Goal: Task Accomplishment & Management: Manage account settings

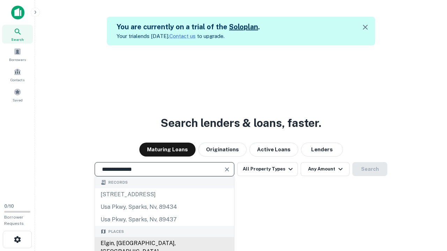
click at [164, 244] on div "Elgin, [GEOGRAPHIC_DATA], [GEOGRAPHIC_DATA]" at bounding box center [164, 248] width 139 height 21
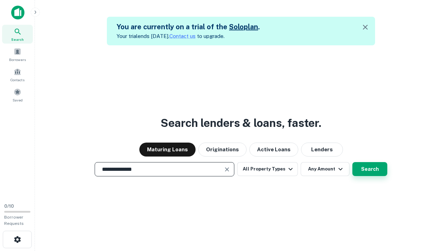
type input "**********"
click at [370, 169] on button "Search" at bounding box center [369, 169] width 35 height 14
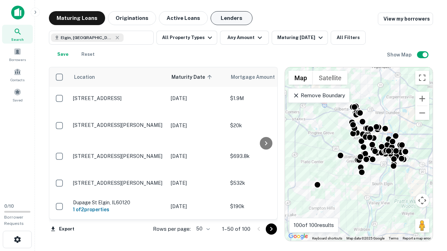
click at [232, 18] on button "Lenders" at bounding box center [232, 18] width 42 height 14
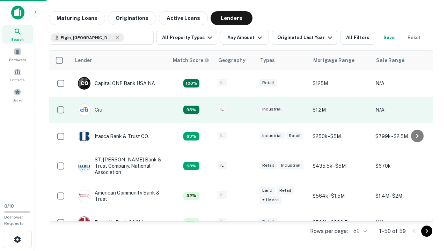
click at [248, 110] on div "IL" at bounding box center [235, 109] width 35 height 9
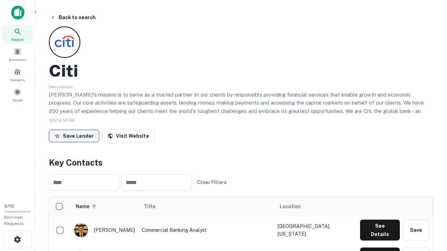
click at [74, 136] on button "Save Lender" at bounding box center [74, 136] width 50 height 13
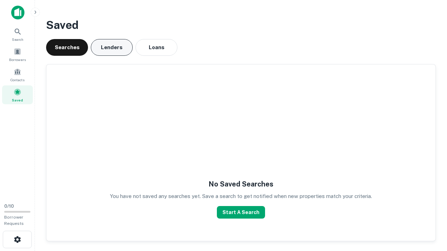
click at [112, 48] on button "Lenders" at bounding box center [112, 47] width 42 height 17
